Goal: Navigation & Orientation: Find specific page/section

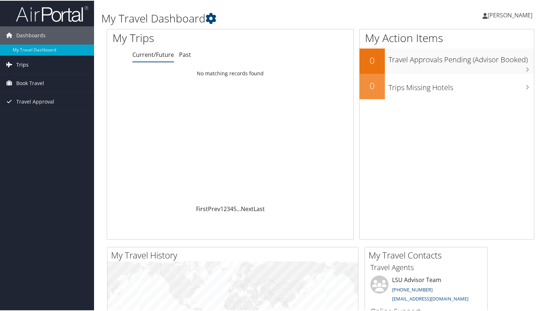
click at [22, 60] on span "Trips" at bounding box center [22, 64] width 12 height 18
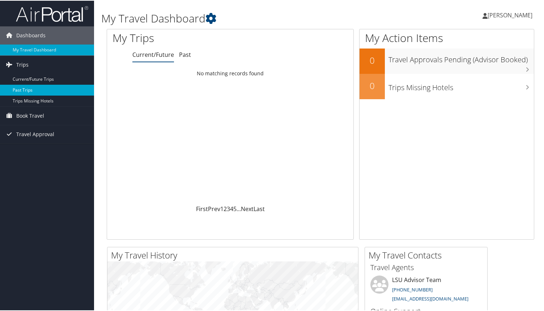
click at [26, 89] on link "Past Trips" at bounding box center [47, 89] width 94 height 11
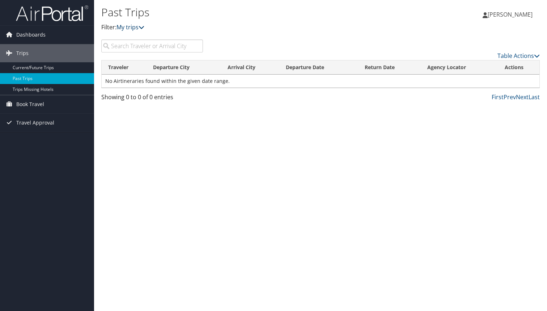
click at [144, 30] on icon at bounding box center [142, 27] width 6 height 6
click at [143, 25] on icon at bounding box center [142, 27] width 6 height 6
click at [139, 29] on link "My trips" at bounding box center [130, 27] width 28 height 8
click at [171, 149] on div "Past Trips Filter: My trips Paul Peyrel Paul Peyrel My Settings Travel Agency C…" at bounding box center [320, 155] width 453 height 311
click at [506, 52] on link "Table Actions" at bounding box center [518, 56] width 42 height 8
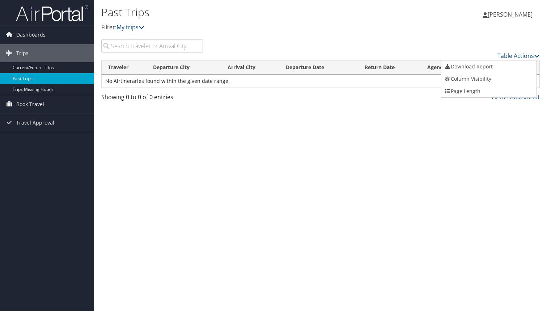
click at [454, 28] on div at bounding box center [273, 155] width 547 height 311
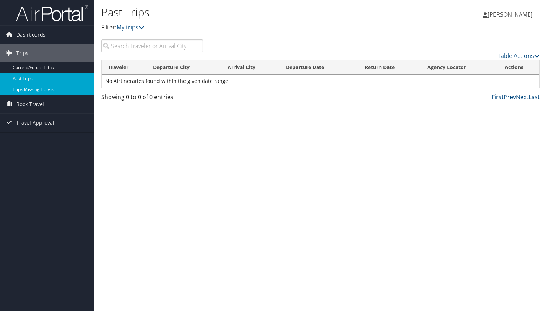
click at [47, 90] on link "Trips Missing Hotels" at bounding box center [47, 89] width 94 height 11
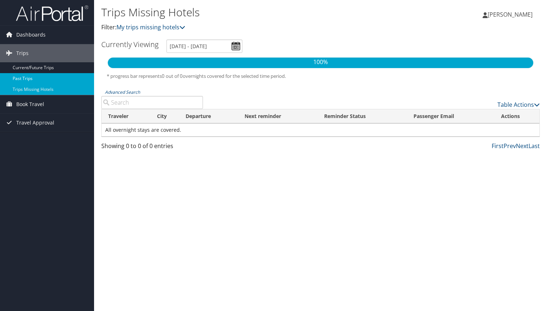
click at [47, 79] on link "Past Trips" at bounding box center [47, 78] width 94 height 11
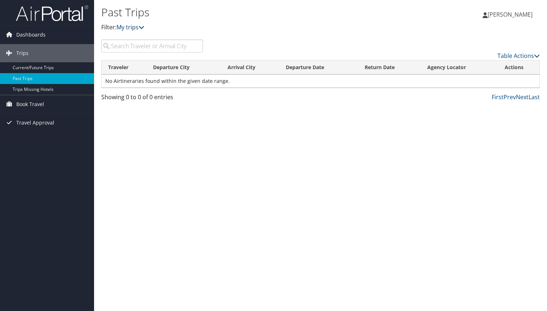
click at [138, 30] on link "My trips" at bounding box center [130, 27] width 28 height 8
click at [27, 52] on span "Trips" at bounding box center [22, 53] width 12 height 18
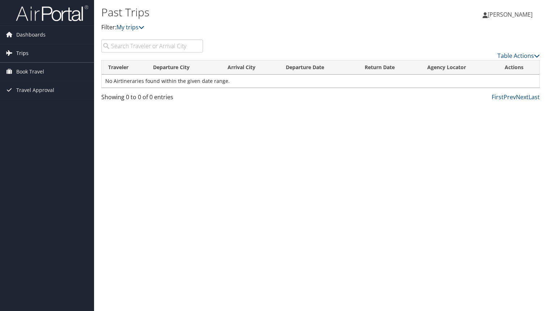
click at [27, 52] on span "Trips" at bounding box center [22, 53] width 12 height 18
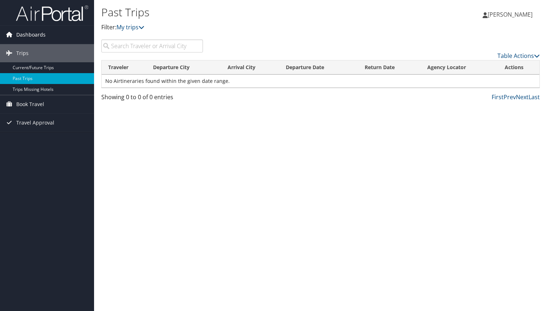
click at [34, 39] on span "Dashboards" at bounding box center [30, 35] width 29 height 18
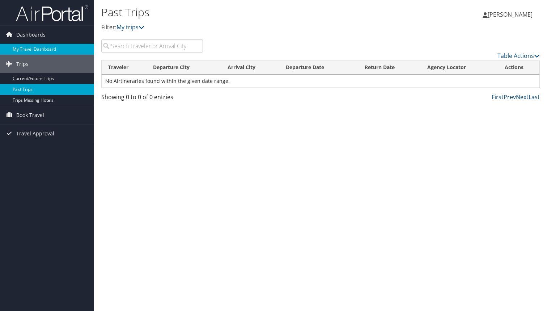
click at [35, 48] on link "My Travel Dashboard" at bounding box center [47, 49] width 94 height 11
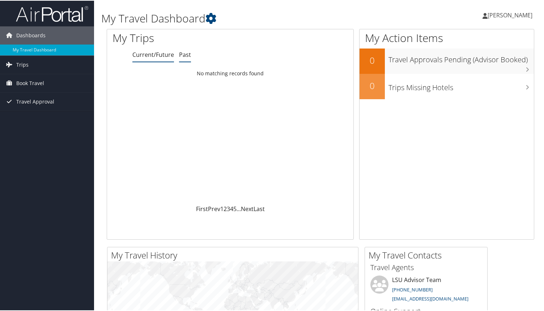
click at [187, 56] on link "Past" at bounding box center [185, 54] width 12 height 8
